Goal: Information Seeking & Learning: Learn about a topic

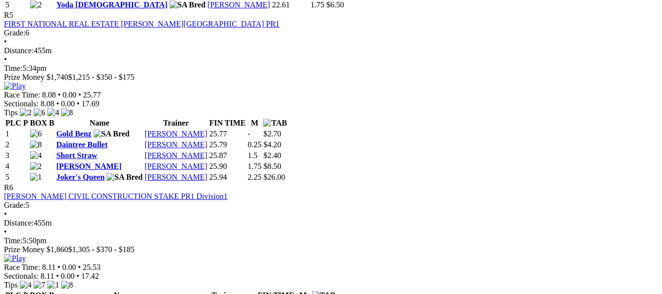
scroll to position [1281, 0]
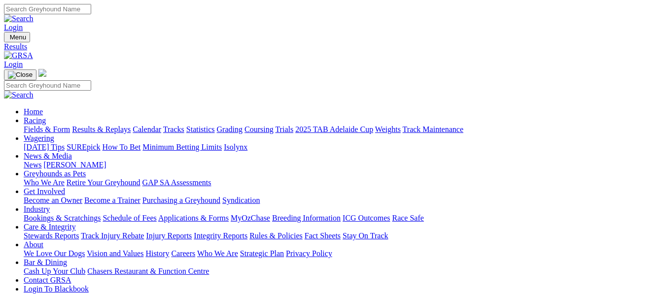
click at [29, 125] on link "Fields & Form" at bounding box center [47, 129] width 46 height 8
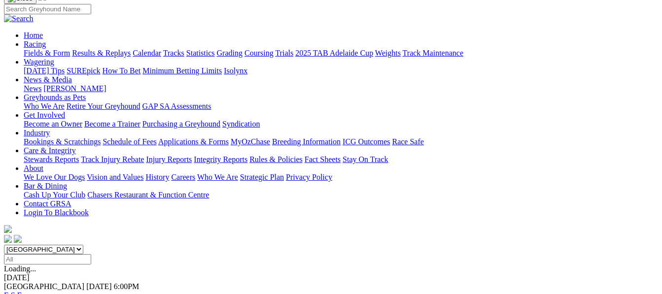
scroll to position [79, 0]
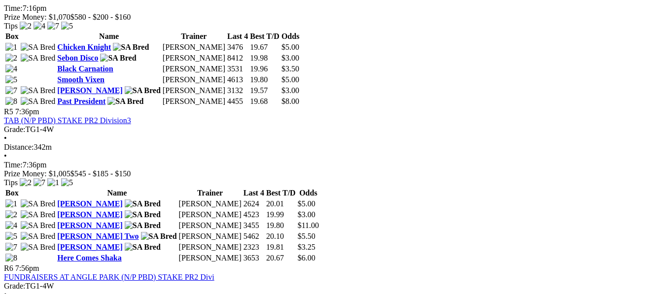
scroll to position [1025, 0]
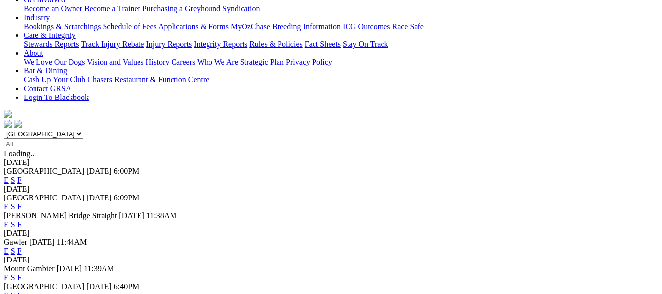
scroll to position [197, 0]
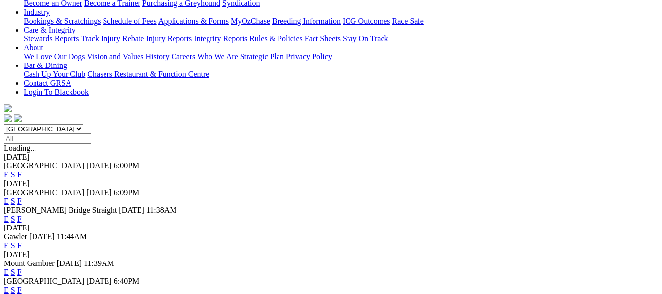
click at [22, 215] on link "F" at bounding box center [19, 219] width 4 height 8
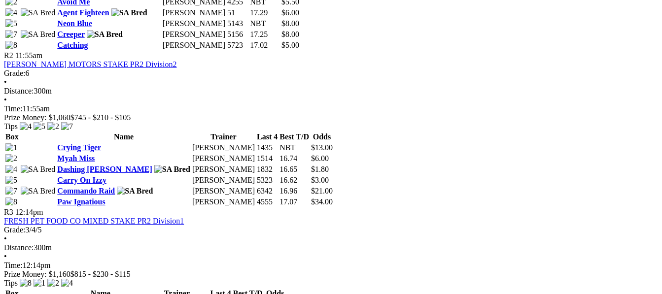
scroll to position [611, 0]
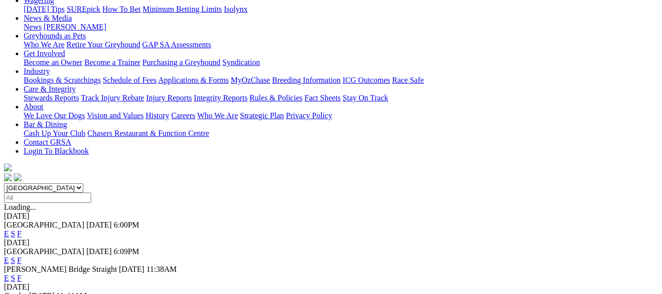
scroll to position [217, 0]
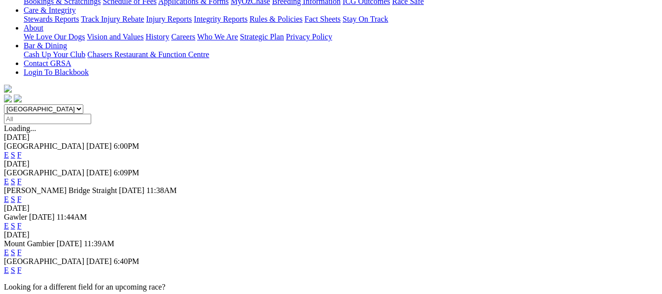
drag, startPoint x: 469, startPoint y: 143, endPoint x: 464, endPoint y: 126, distance: 17.6
click at [464, 213] on div "Gawler 13 Aug 25 11:44AM E S F" at bounding box center [331, 222] width 654 height 18
click at [22, 222] on link "F" at bounding box center [19, 226] width 4 height 8
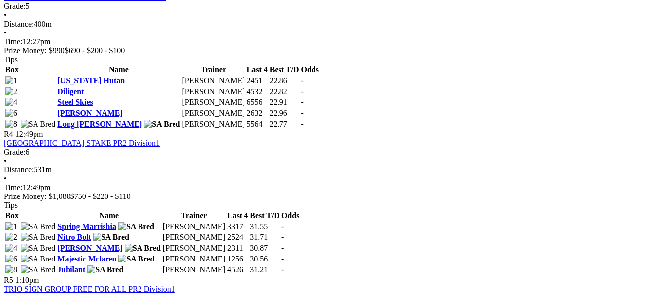
scroll to position [808, 0]
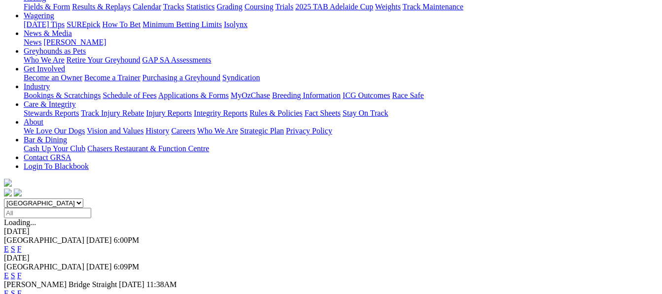
scroll to position [237, 0]
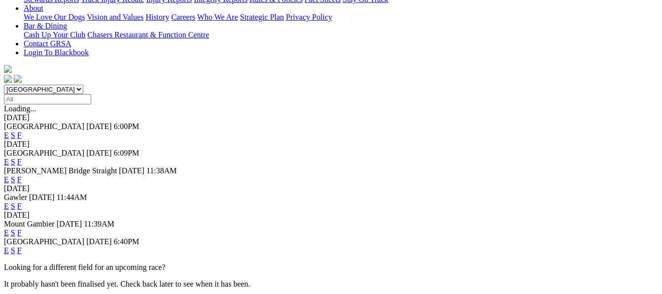
click at [22, 246] on link "F" at bounding box center [19, 250] width 4 height 8
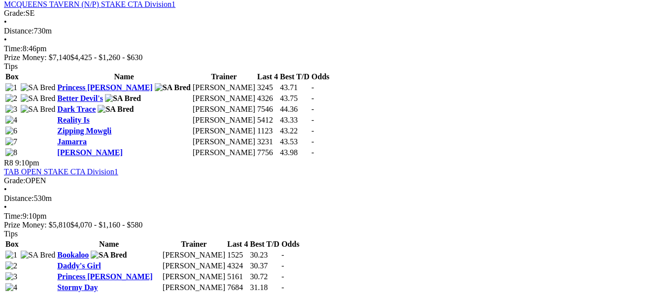
scroll to position [1616, 0]
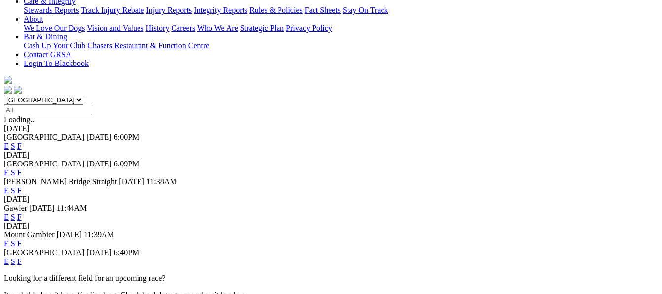
scroll to position [256, 0]
